Goal: Contribute content

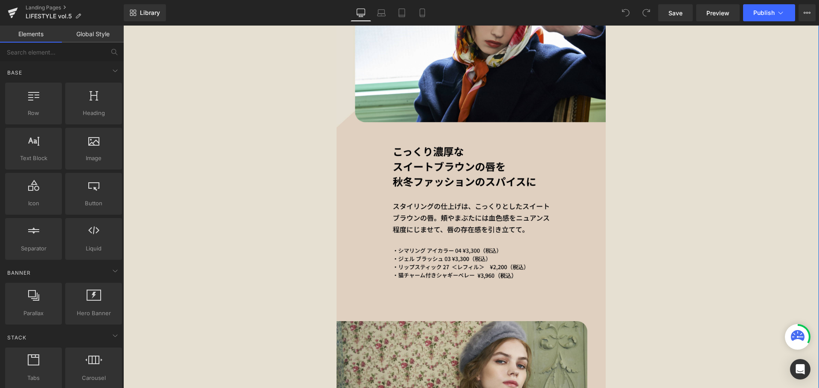
scroll to position [1134, 0]
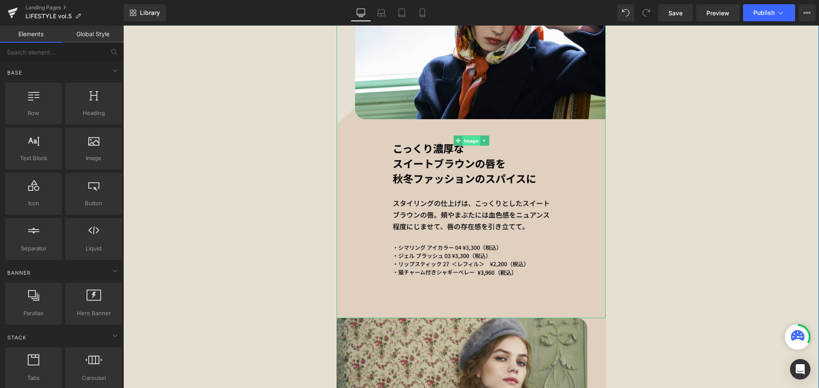
click at [468, 139] on span "Image" at bounding box center [470, 141] width 17 height 10
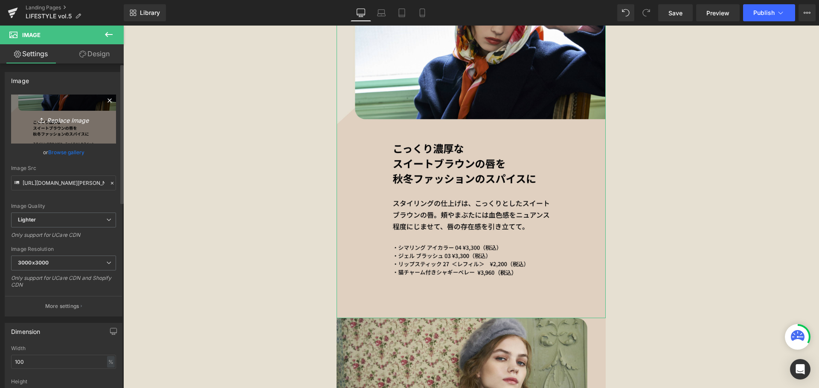
click at [46, 99] on link "Replace Image" at bounding box center [63, 119] width 105 height 49
type input "C:\fakepath\paul&[PERSON_NAME]_vol.5_SP_3.jpg"
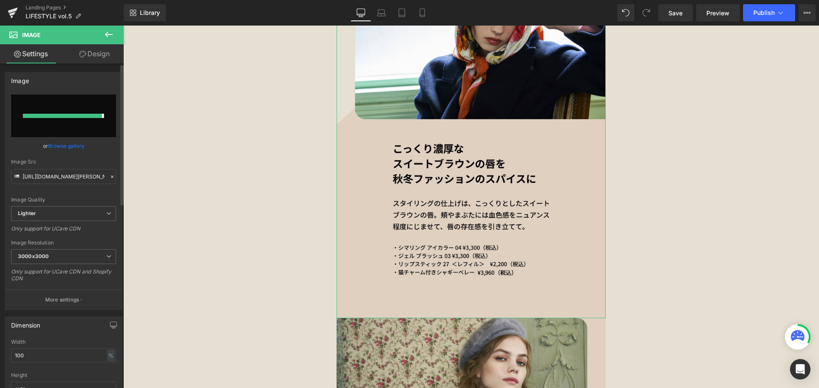
type input "[URL][DOMAIN_NAME][PERSON_NAME][PERSON_NAME]"
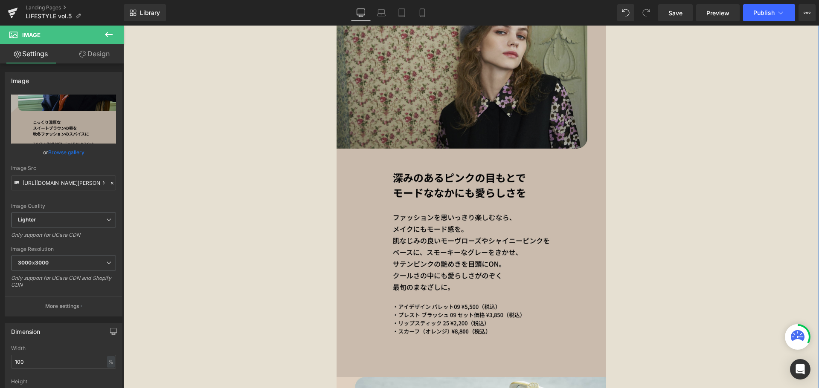
scroll to position [1466, 0]
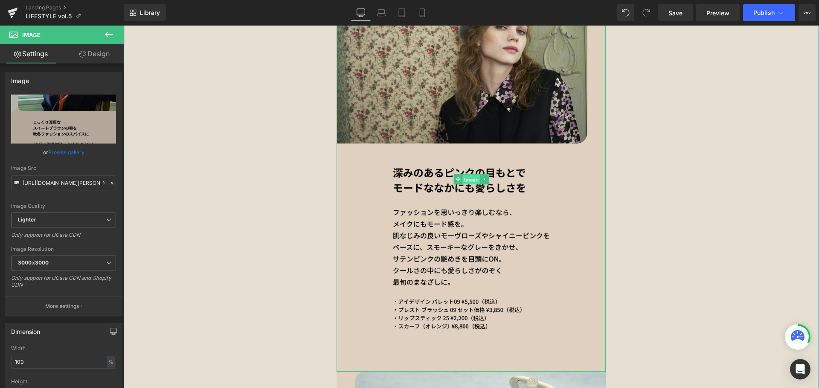
click at [467, 183] on span "Image" at bounding box center [470, 180] width 17 height 10
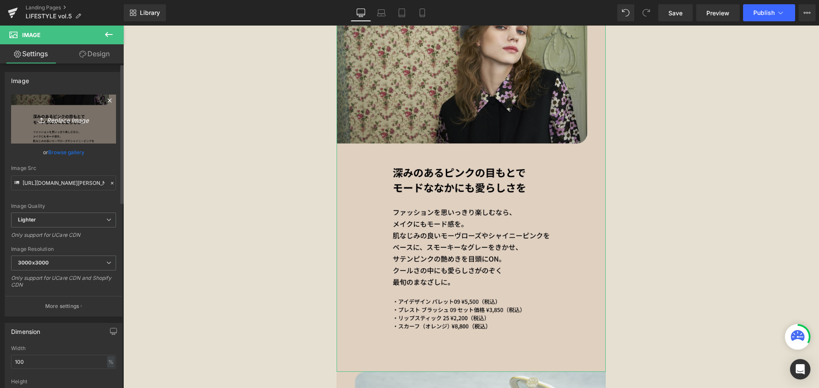
click at [75, 138] on link "Replace Image" at bounding box center [63, 119] width 105 height 49
type input "C:\fakepath\paul&[PERSON_NAME]_vol.5_SP_4.jpg"
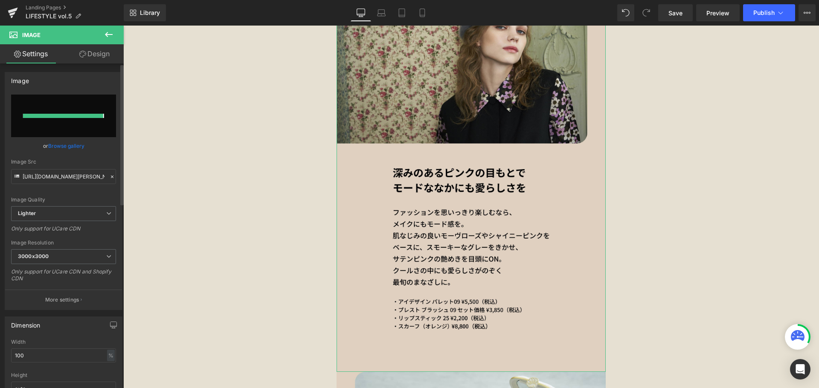
type input "[URL][DOMAIN_NAME][PERSON_NAME][PERSON_NAME]"
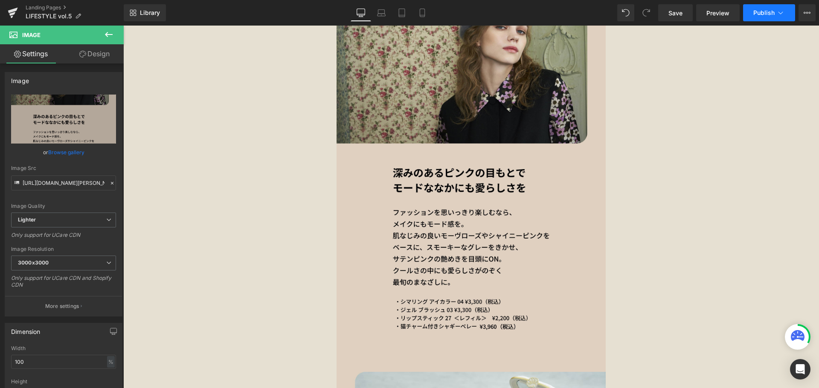
click at [755, 12] on span "Publish" at bounding box center [763, 12] width 21 height 7
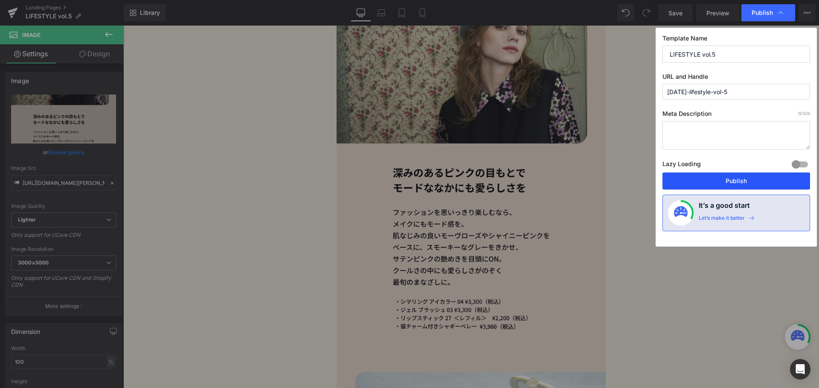
click at [690, 176] on button "Publish" at bounding box center [736, 181] width 148 height 17
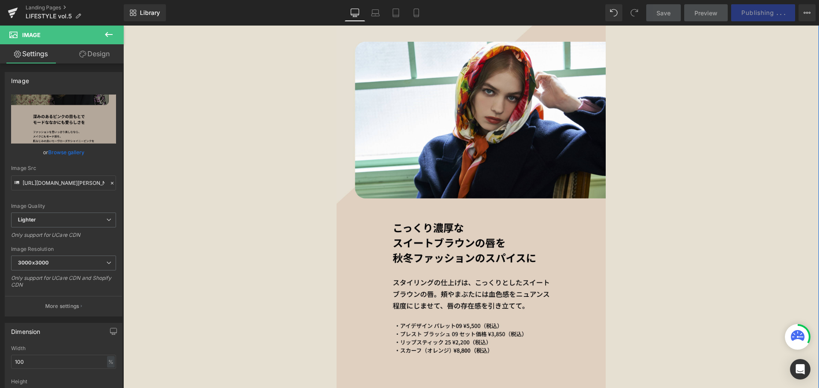
scroll to position [1056, 0]
